Goal: Use online tool/utility

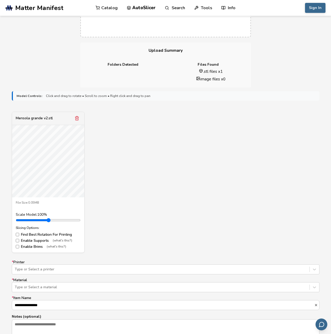
scroll to position [131, 0]
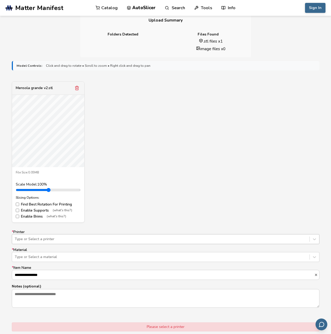
click at [47, 239] on div at bounding box center [161, 238] width 292 height 5
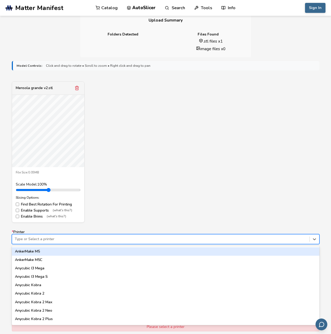
click at [47, 239] on div at bounding box center [161, 238] width 292 height 5
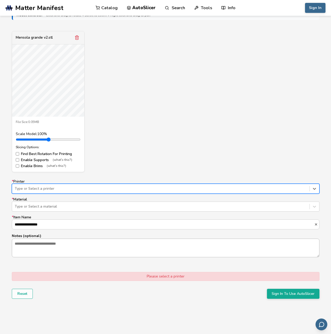
scroll to position [184, 0]
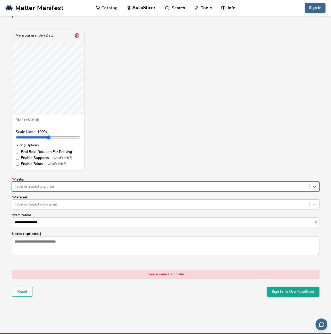
click at [111, 209] on div "Type or Select a material" at bounding box center [166, 204] width 308 height 10
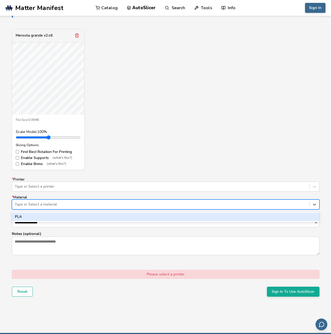
click at [111, 209] on div "Type or Select a material" at bounding box center [166, 204] width 308 height 10
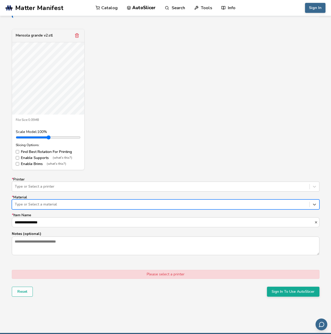
click at [110, 211] on div "**********" at bounding box center [166, 216] width 308 height 78
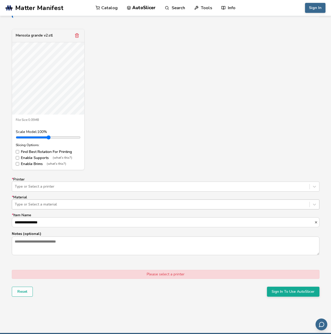
click at [109, 208] on div "Type or Select a material" at bounding box center [166, 204] width 308 height 10
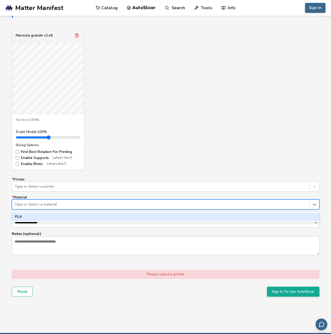
click at [105, 217] on div "PLA" at bounding box center [166, 216] width 308 height 8
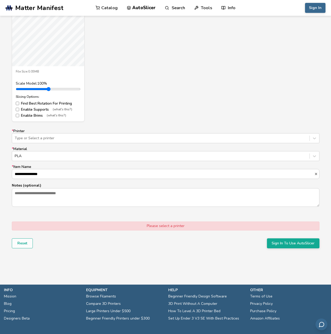
scroll to position [236, 0]
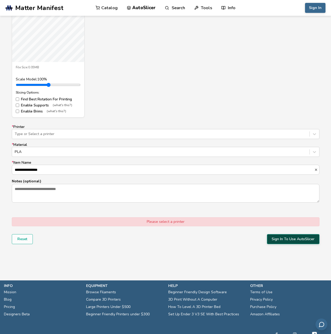
click at [294, 238] on button "Sign In To Use AutoSlicer" at bounding box center [293, 239] width 53 height 10
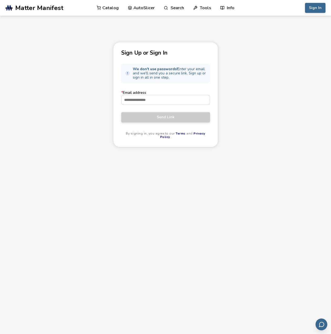
click at [166, 93] on label "* Email address" at bounding box center [165, 98] width 89 height 14
click at [166, 95] on input "* Email address" at bounding box center [166, 99] width 88 height 9
click at [167, 102] on input "* Email address" at bounding box center [166, 99] width 88 height 9
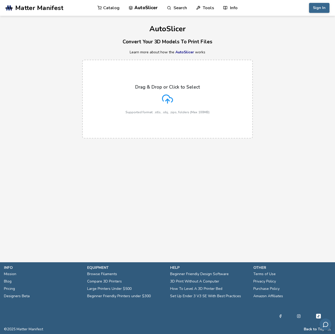
drag, startPoint x: 59, startPoint y: 162, endPoint x: 60, endPoint y: 156, distance: 5.9
